Goal: Transaction & Acquisition: Purchase product/service

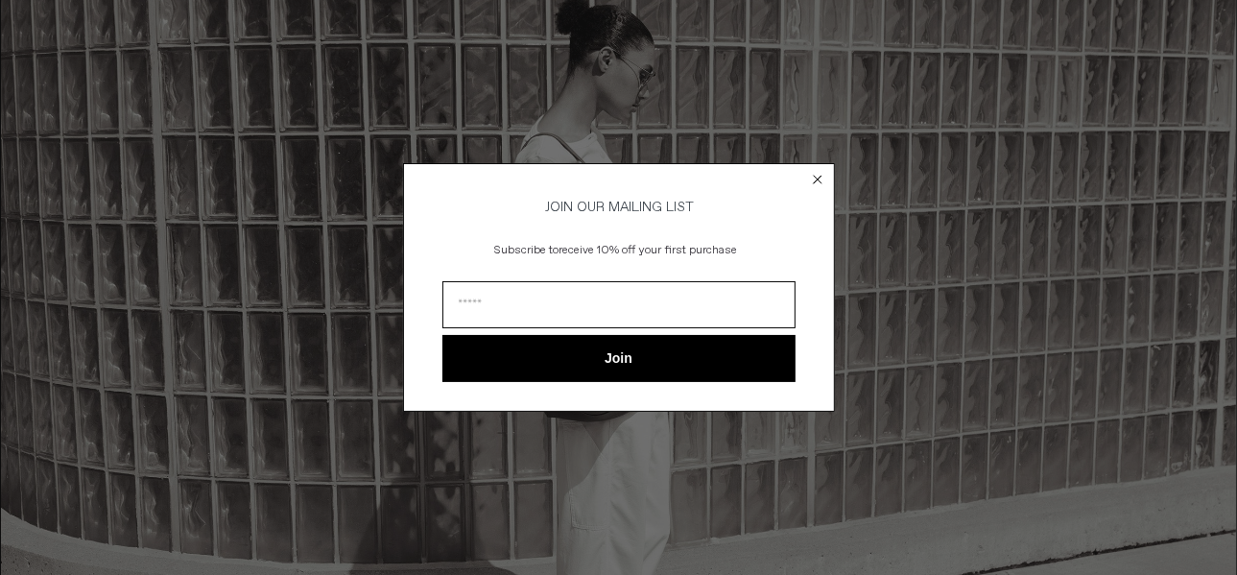
click at [815, 176] on icon "Close dialog" at bounding box center [818, 180] width 8 height 8
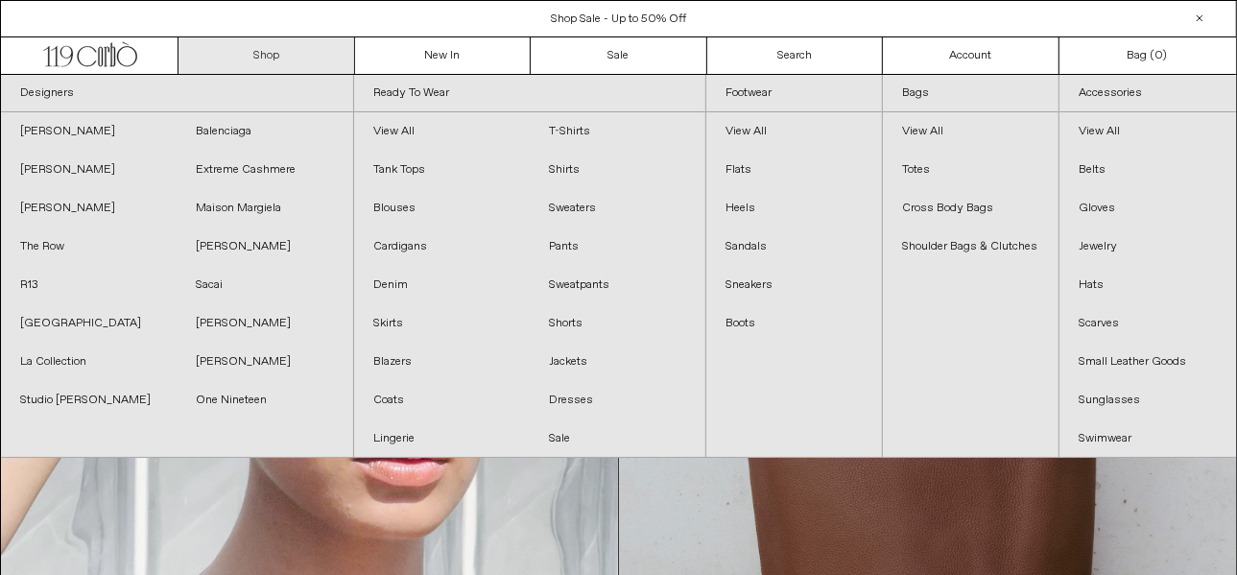
click at [261, 60] on link "Shop" at bounding box center [267, 55] width 177 height 36
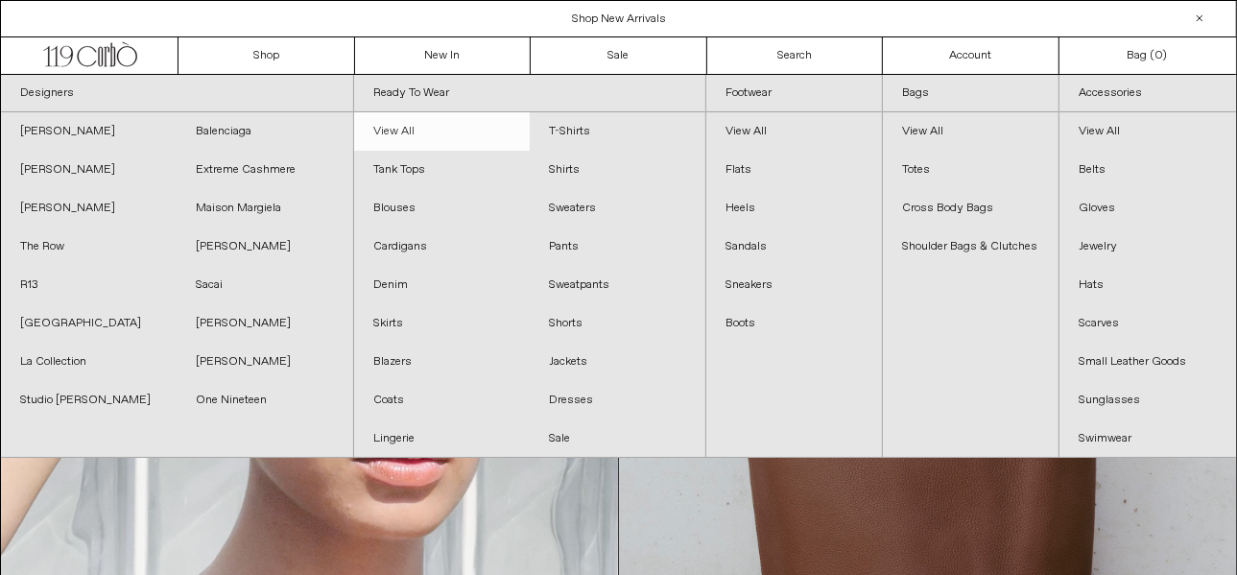
click at [385, 131] on link "View All" at bounding box center [442, 131] width 176 height 38
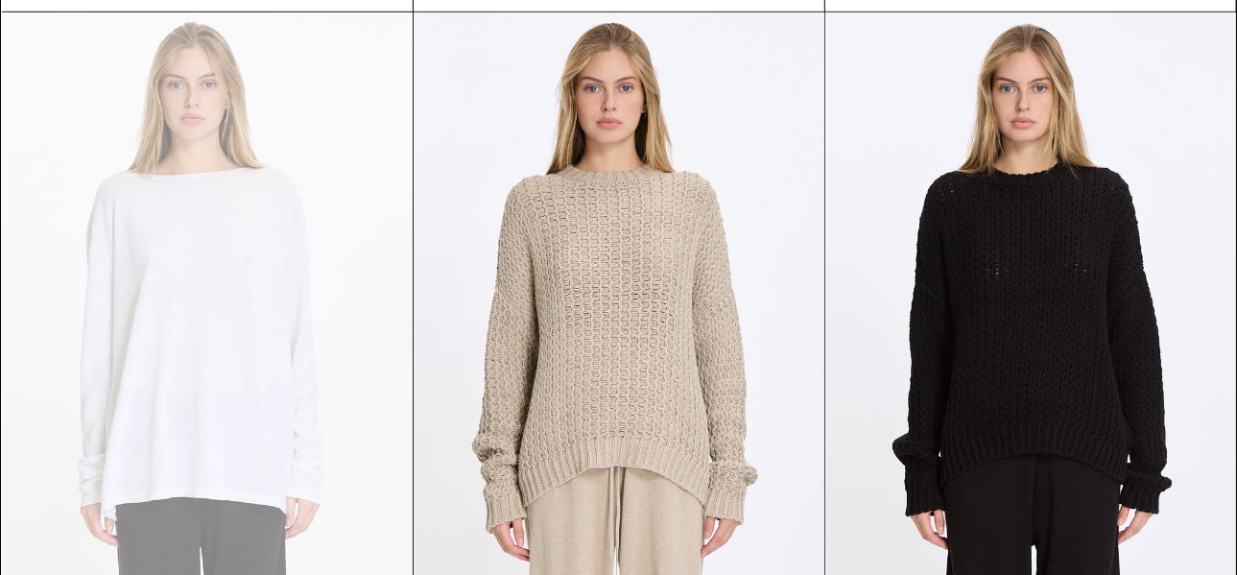
scroll to position [15892, 0]
